Goal: Information Seeking & Learning: Learn about a topic

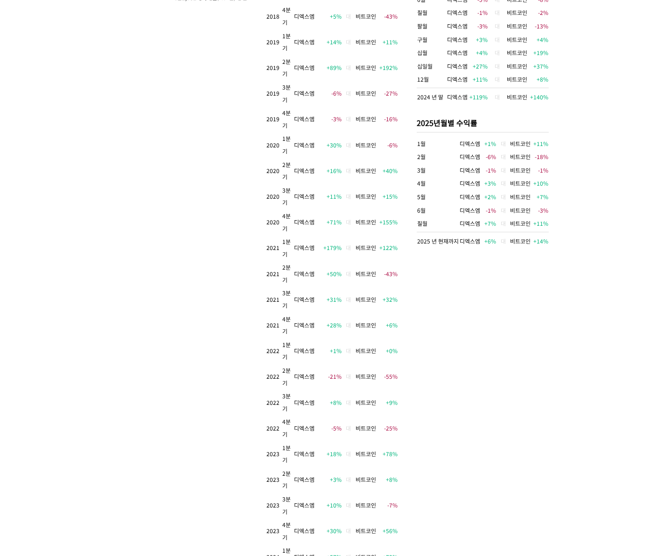
scroll to position [646, 0]
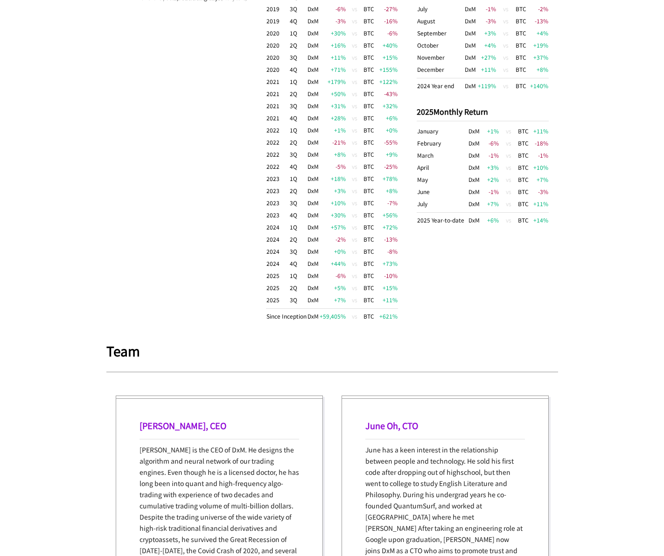
click at [212, 230] on div "DxM vs BTC as the benchmark DxM BTC Return 59,405 % 621 % CAGR 131 % 29.6 % MDD…" at bounding box center [182, 116] width 132 height 439
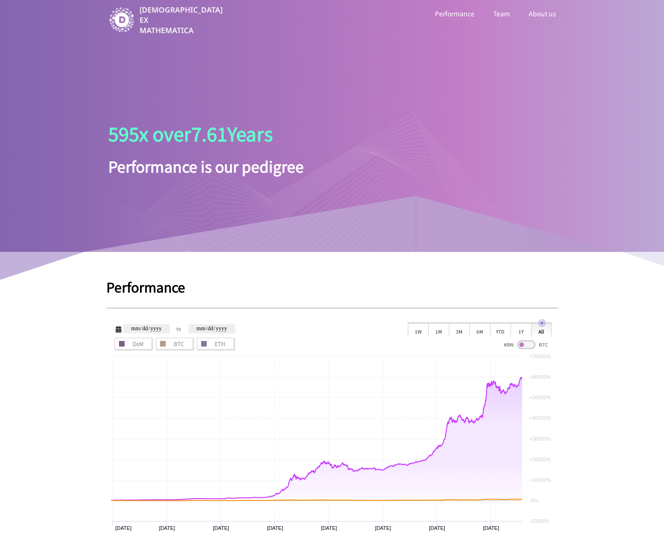
scroll to position [140, 0]
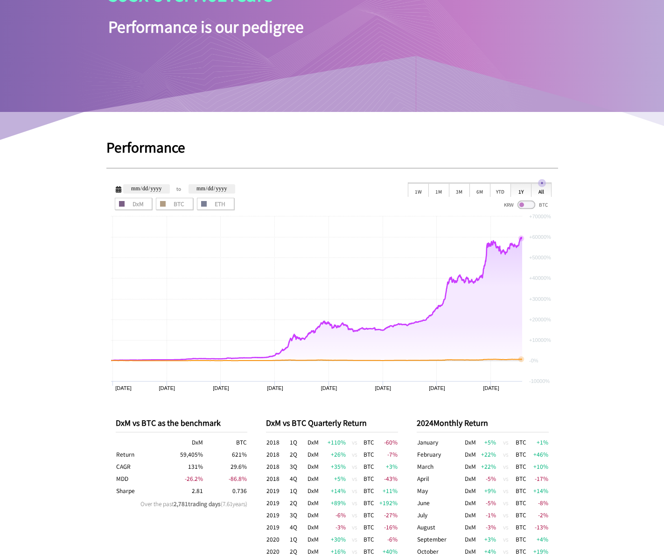
click at [518, 187] on div "1Y" at bounding box center [520, 190] width 21 height 14
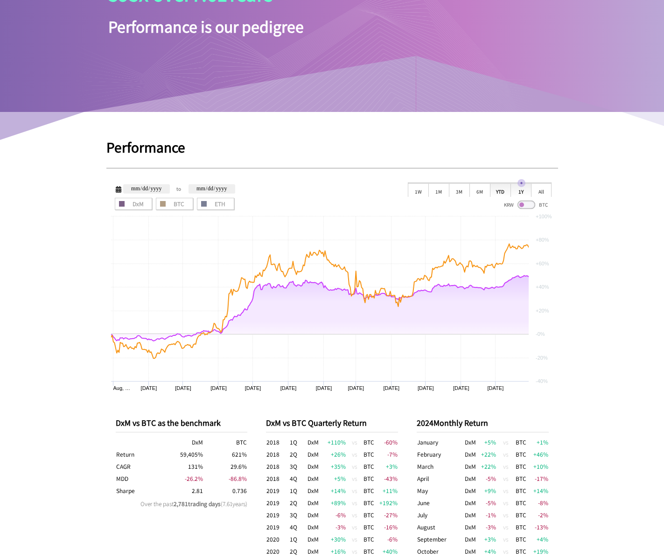
click at [505, 192] on div "YTD" at bounding box center [500, 190] width 21 height 14
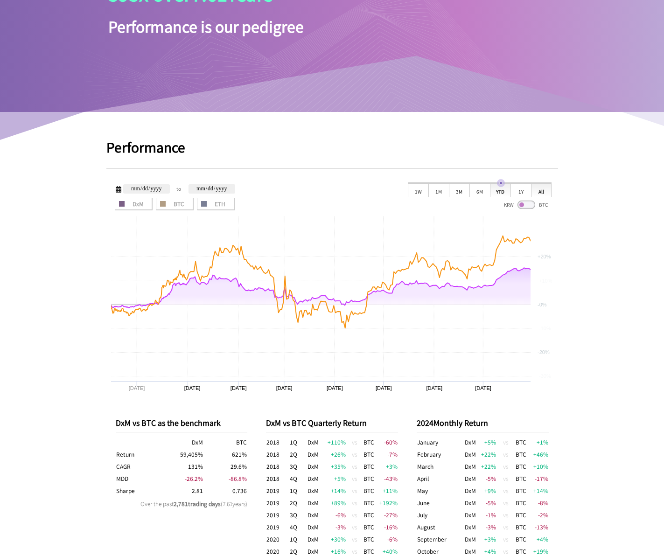
click at [543, 187] on div "All" at bounding box center [541, 190] width 21 height 14
type input "**********"
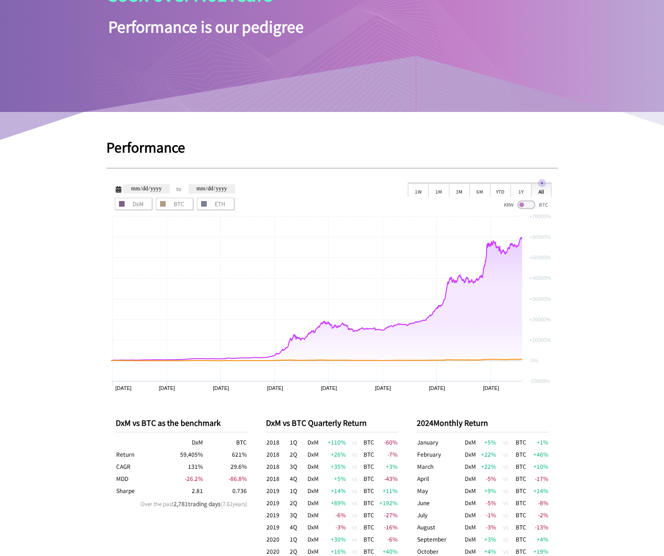
click at [529, 199] on div "KRW BTC" at bounding box center [525, 203] width 51 height 13
click at [529, 206] on span at bounding box center [526, 205] width 18 height 8
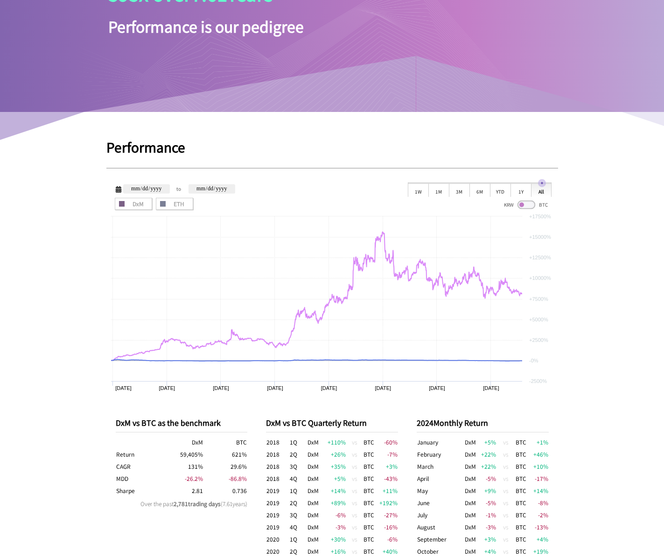
click at [527, 202] on span at bounding box center [526, 205] width 18 height 8
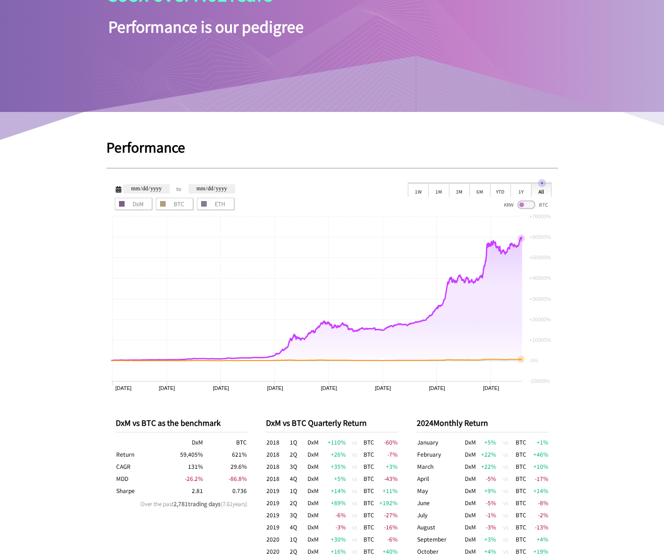
click at [528, 208] on span at bounding box center [526, 205] width 18 height 8
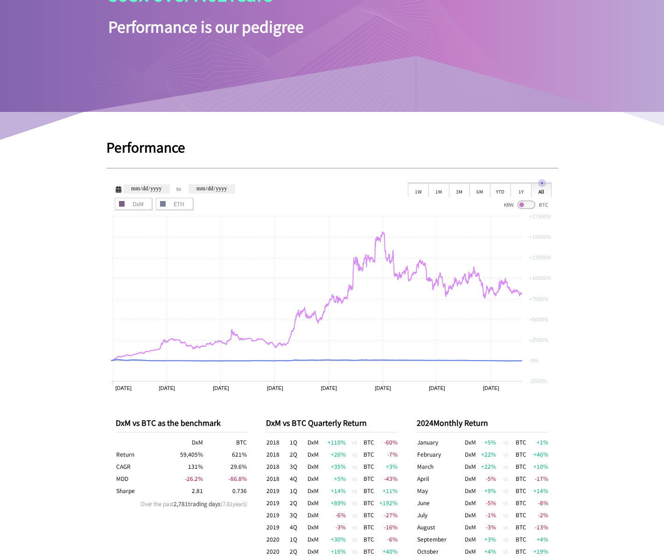
click at [528, 208] on span at bounding box center [526, 205] width 18 height 8
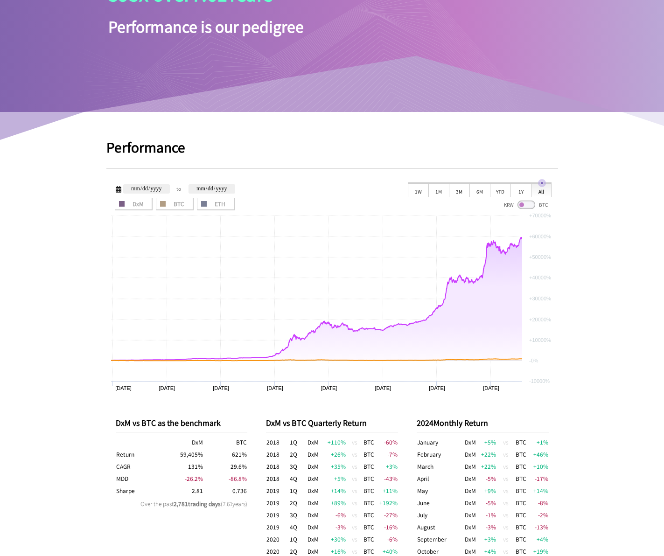
click at [528, 208] on span at bounding box center [526, 205] width 18 height 8
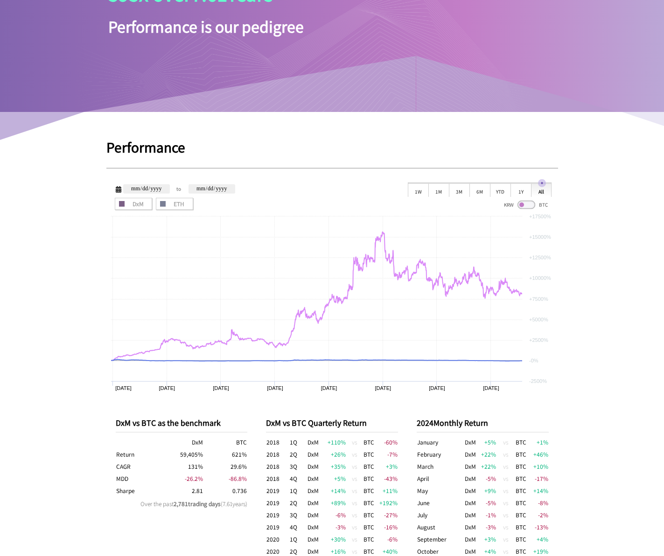
click at [528, 208] on span at bounding box center [526, 205] width 18 height 8
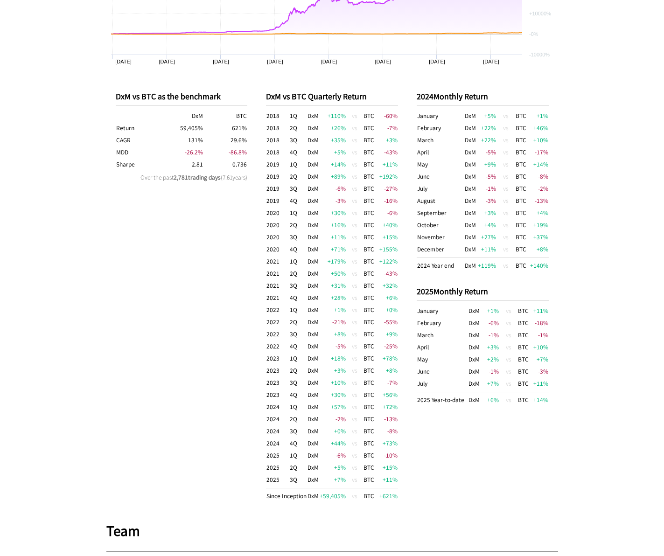
scroll to position [793, 0]
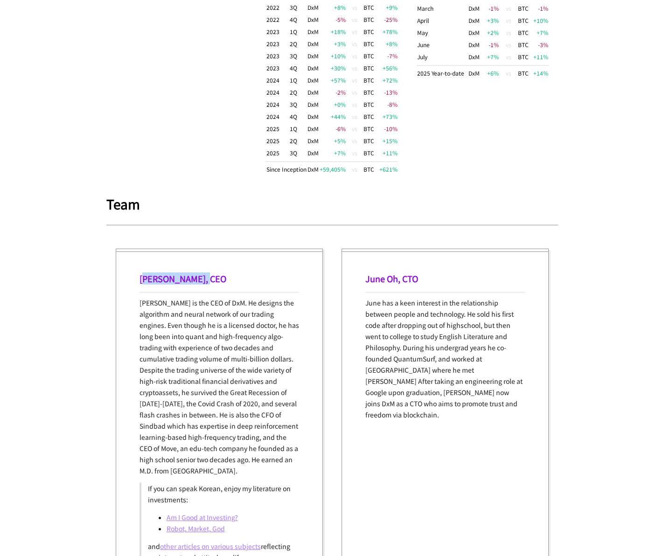
drag, startPoint x: 198, startPoint y: 282, endPoint x: 207, endPoint y: 281, distance: 8.9
click at [207, 281] on h1 "[PERSON_NAME], CEO" at bounding box center [219, 278] width 160 height 12
click at [189, 283] on h1 "[PERSON_NAME], CEO" at bounding box center [219, 278] width 160 height 12
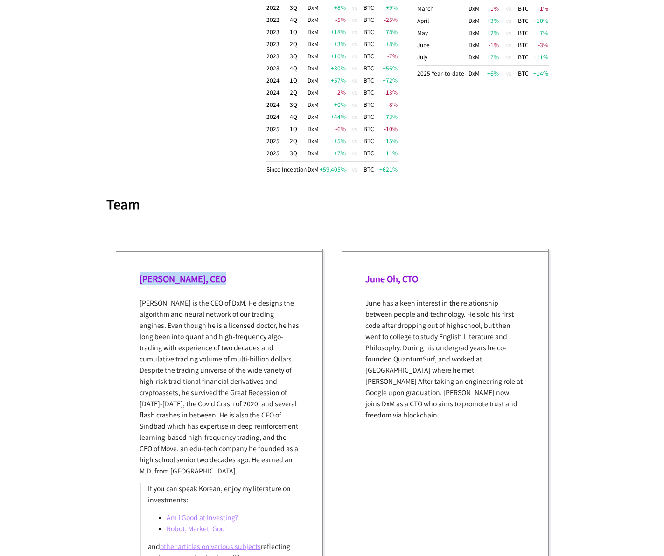
click at [189, 283] on h1 "[PERSON_NAME], CEO" at bounding box center [219, 278] width 160 height 12
copy h1 "[PERSON_NAME], CEO"
